Goal: Information Seeking & Learning: Learn about a topic

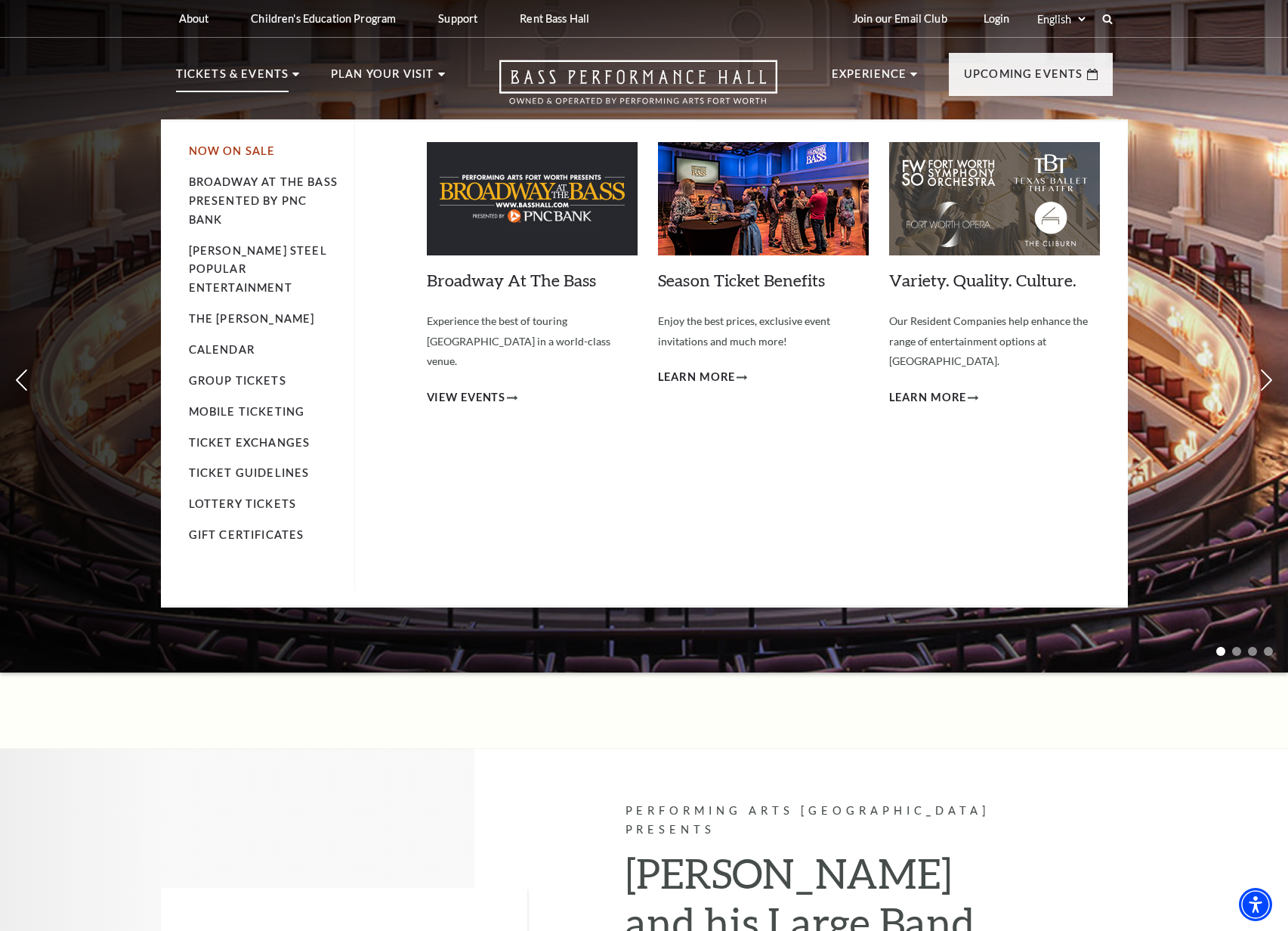
click at [251, 149] on link "Now On Sale" at bounding box center [232, 151] width 87 height 13
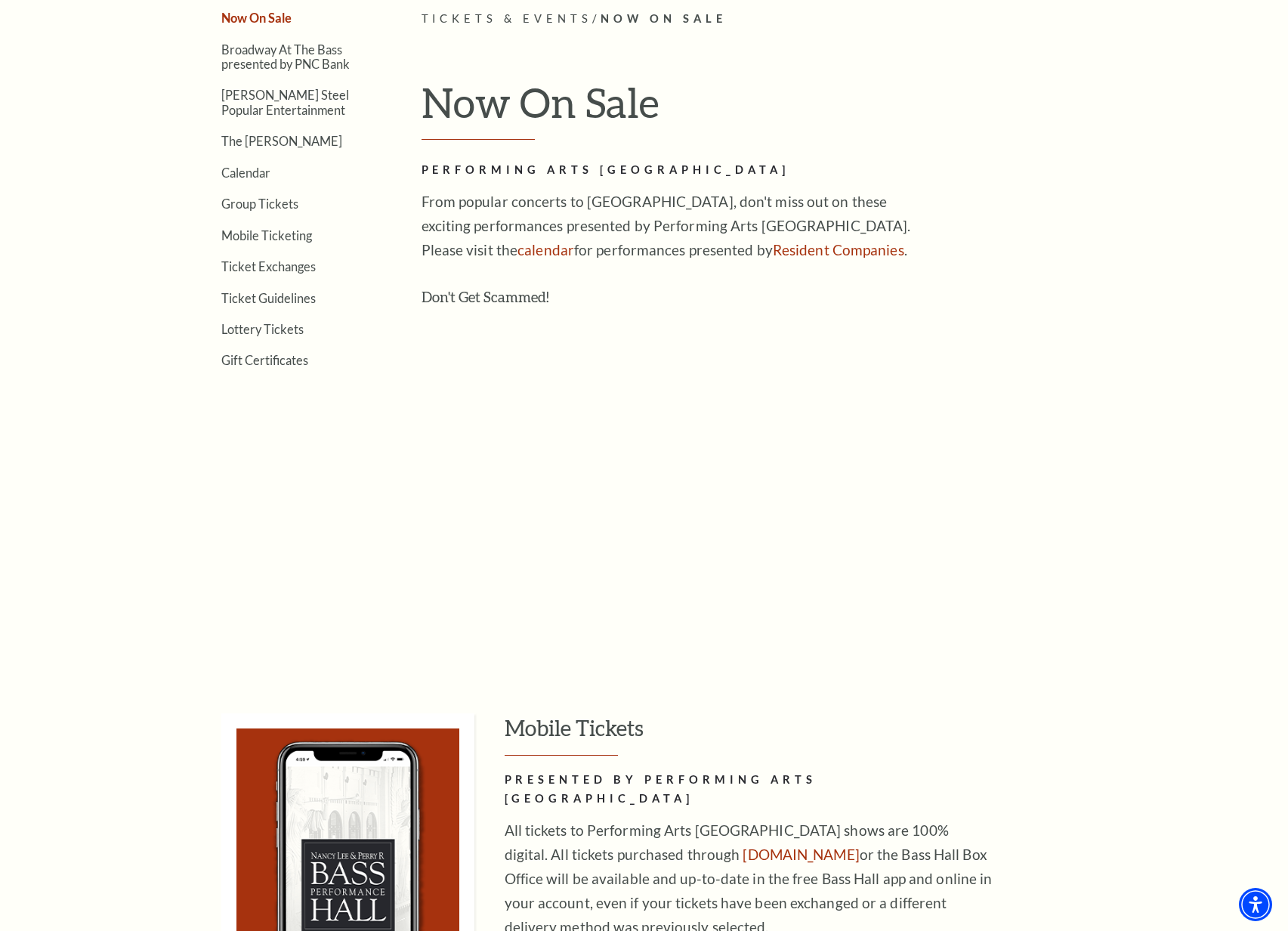
scroll to position [218, 0]
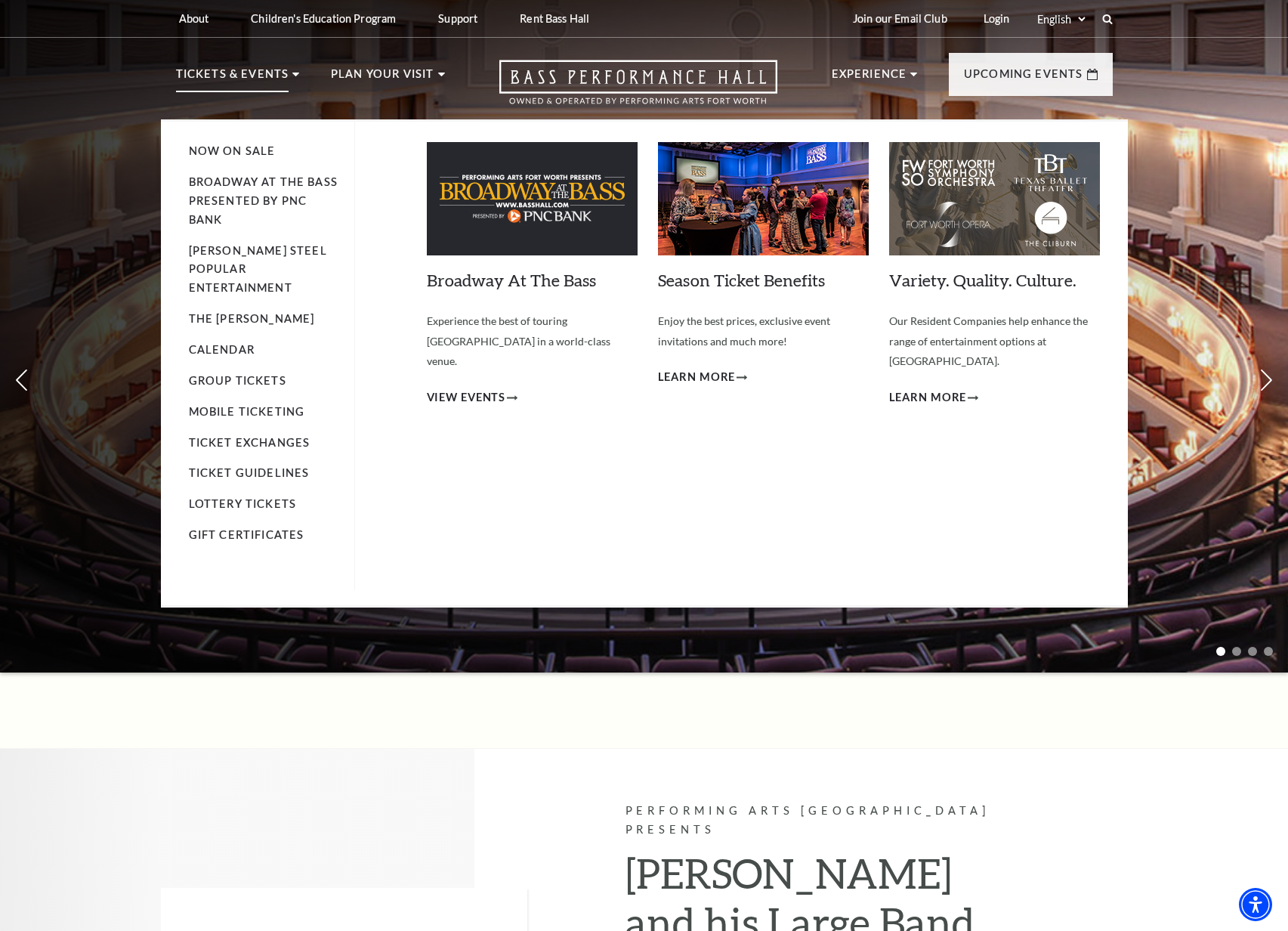
click at [986, 206] on img at bounding box center [994, 199] width 211 height 113
click at [928, 388] on span "Learn More" at bounding box center [928, 397] width 78 height 19
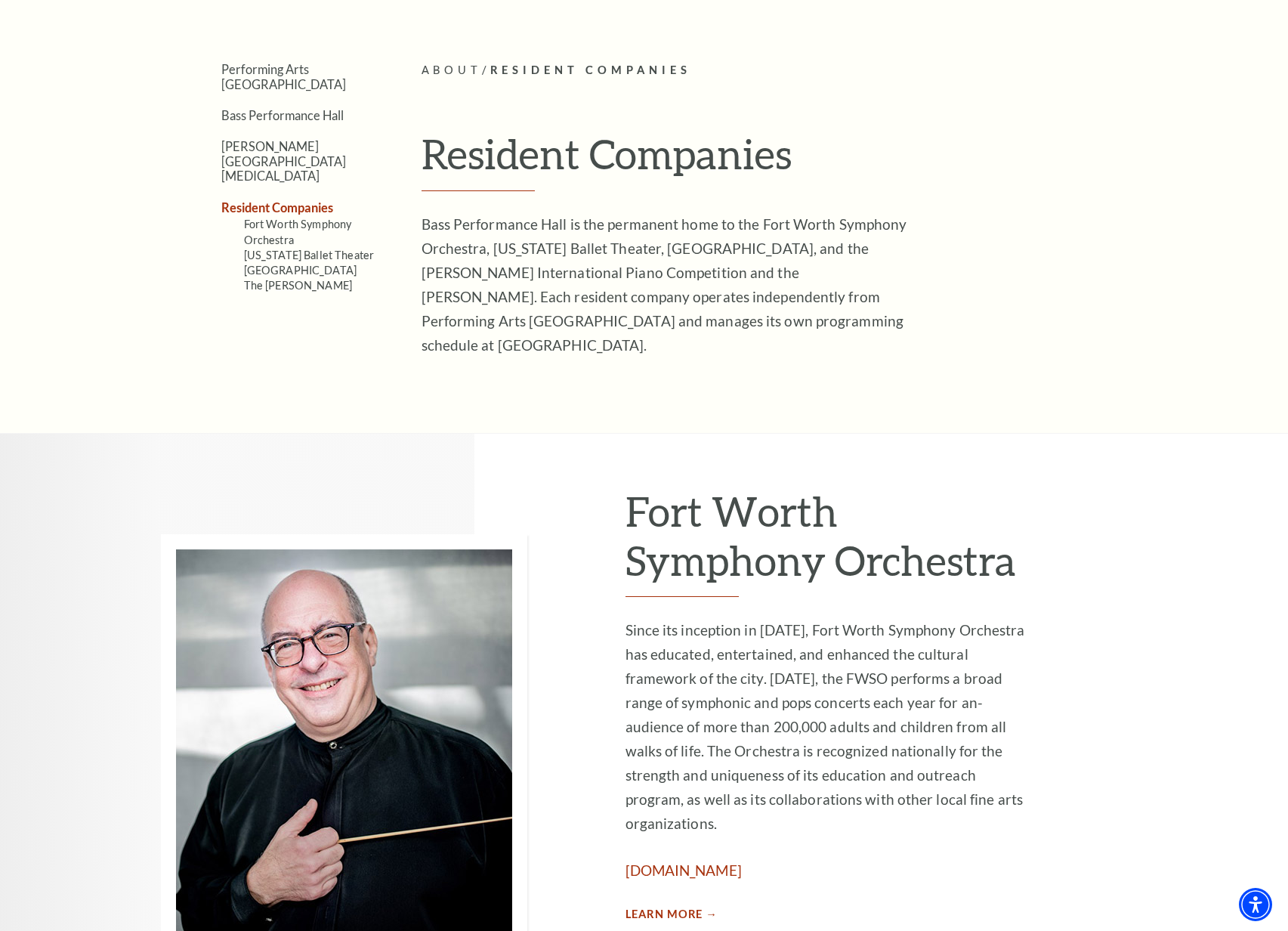
scroll to position [546, 0]
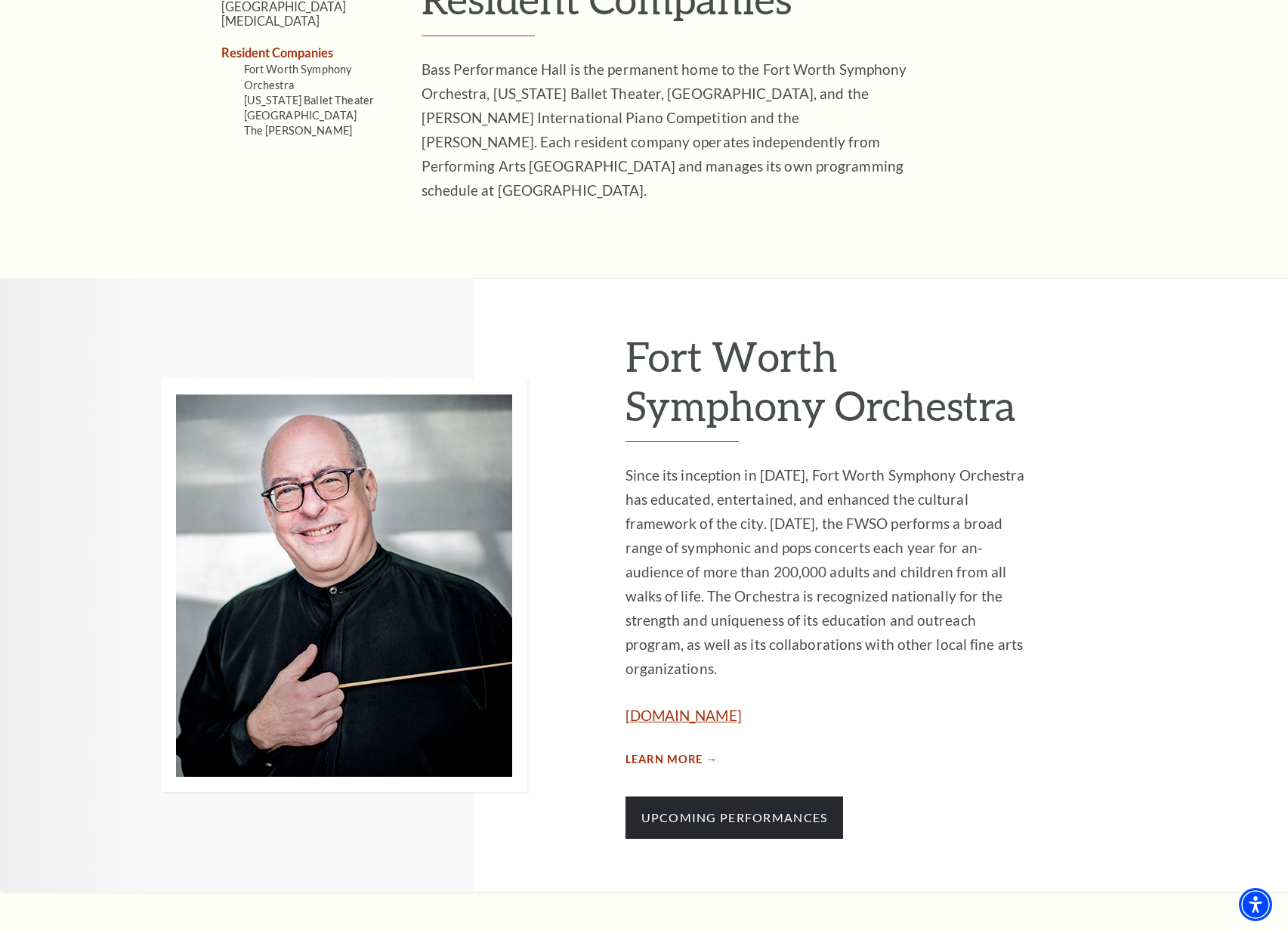
click at [709, 706] on link "www.fwsymphony.org" at bounding box center [684, 715] width 116 height 18
